Goal: Navigation & Orientation: Go to known website

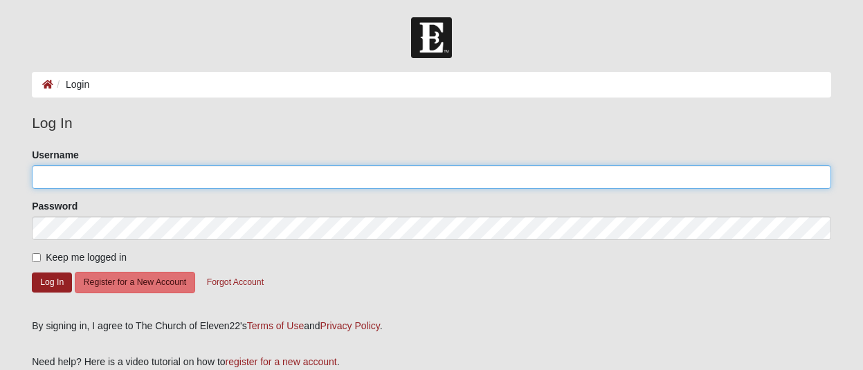
click at [77, 171] on input "Username" at bounding box center [431, 177] width 799 height 24
type input "JoelSoto71323"
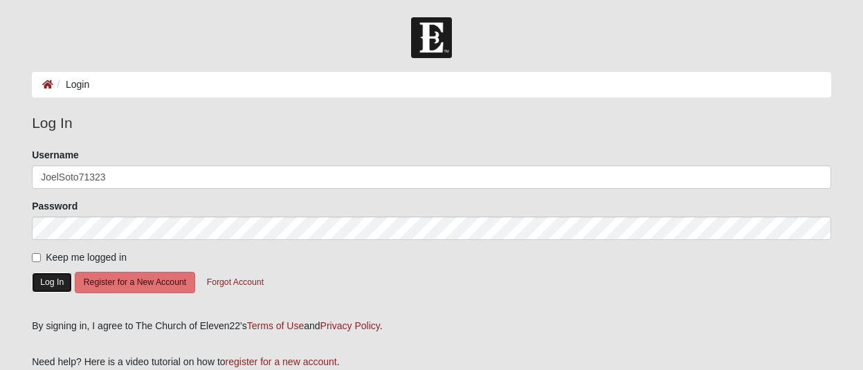
click at [48, 284] on button "Log In" at bounding box center [52, 283] width 40 height 20
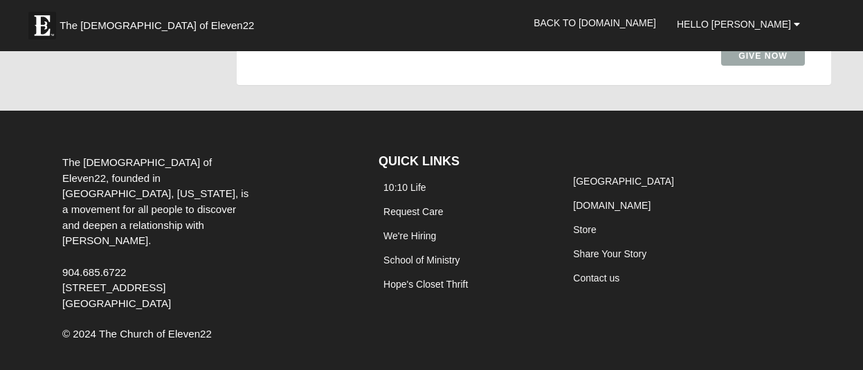
scroll to position [1375, 0]
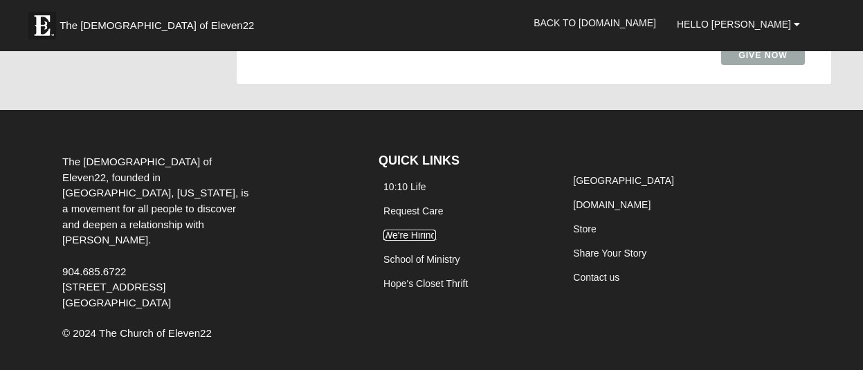
click at [409, 230] on link "We're Hiring" at bounding box center [409, 235] width 53 height 11
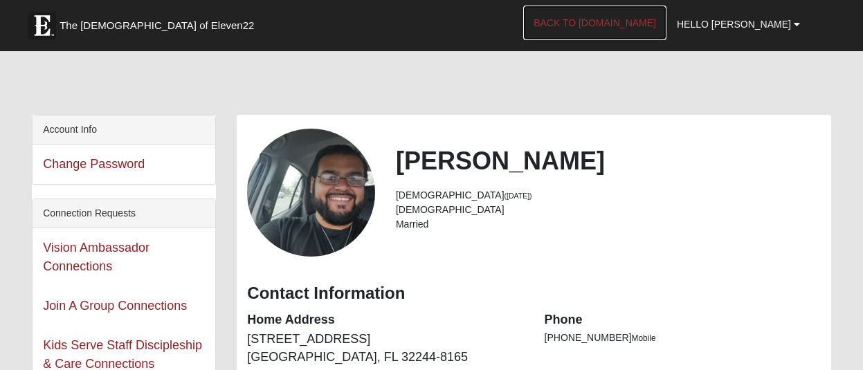
click at [632, 30] on link "Back to [DOMAIN_NAME]" at bounding box center [594, 23] width 143 height 35
